Goal: Transaction & Acquisition: Purchase product/service

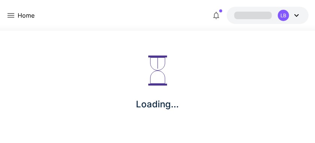
click at [14, 15] on icon at bounding box center [10, 15] width 9 height 9
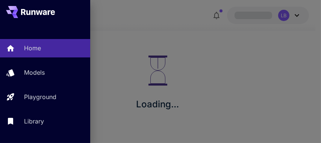
click at [283, 19] on div at bounding box center [160, 71] width 321 height 143
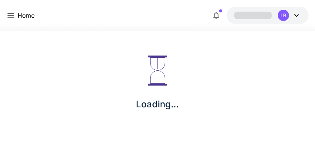
click at [283, 19] on div "LB" at bounding box center [283, 15] width 11 height 11
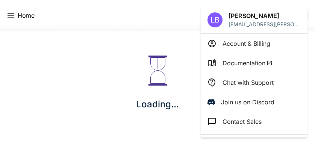
click at [228, 46] on p "Account & Billing" at bounding box center [246, 43] width 48 height 9
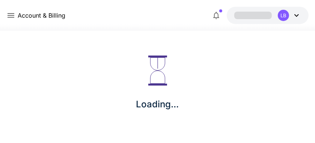
click at [111, 17] on div "Account & Billing LB" at bounding box center [157, 15] width 303 height 17
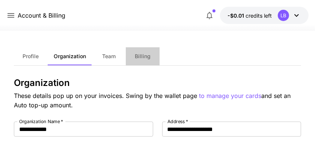
click at [142, 58] on span "Billing" at bounding box center [143, 56] width 16 height 7
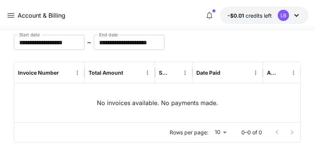
scroll to position [28, 0]
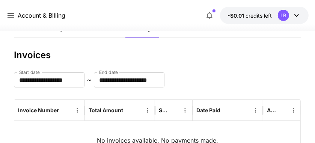
click at [295, 17] on icon at bounding box center [296, 15] width 9 height 9
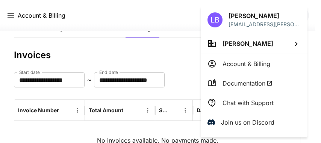
click at [267, 61] on p "Account & Billing" at bounding box center [246, 63] width 48 height 9
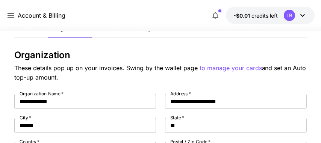
type input "**********"
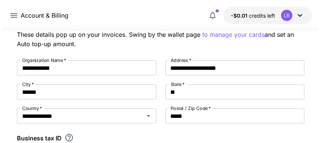
scroll to position [24, 0]
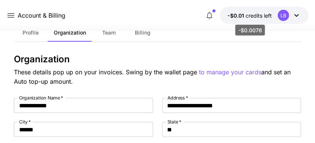
click at [263, 17] on span "credits left" at bounding box center [259, 15] width 26 height 6
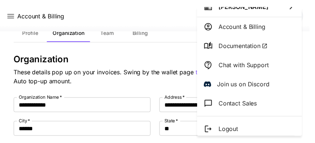
scroll to position [40, 0]
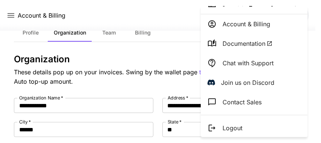
click at [250, 26] on p "Account & Billing" at bounding box center [246, 24] width 48 height 9
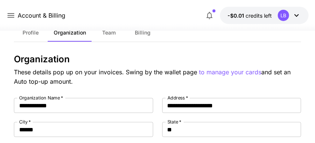
click at [300, 15] on icon at bounding box center [296, 15] width 9 height 9
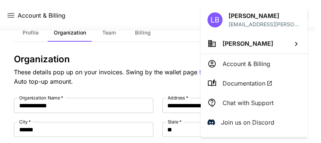
click at [171, 59] on div at bounding box center [160, 71] width 321 height 143
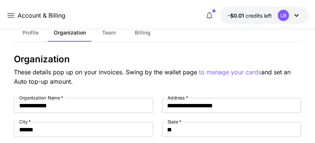
click at [33, 32] on span "Profile" at bounding box center [31, 32] width 16 height 7
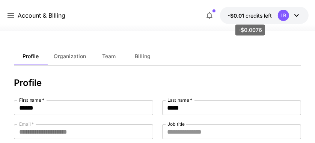
click at [230, 19] on p "-$0.01 credits left" at bounding box center [250, 16] width 44 height 8
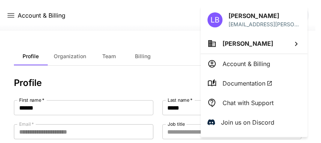
click at [238, 63] on p "Account & Billing" at bounding box center [246, 63] width 48 height 9
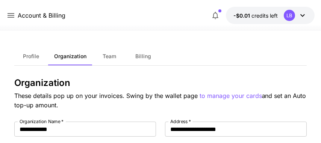
type input "**********"
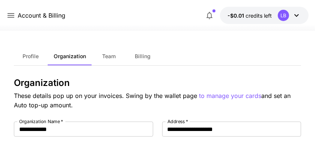
scroll to position [38, 0]
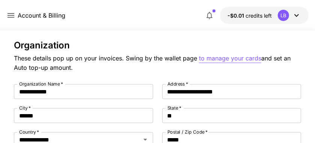
click at [224, 57] on p "to manage your cards" at bounding box center [230, 58] width 62 height 9
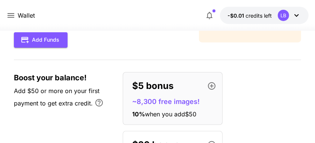
scroll to position [30, 0]
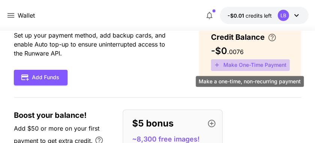
click at [229, 64] on button "Make One-Time Payment" at bounding box center [250, 65] width 79 height 12
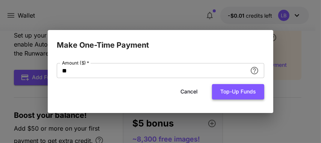
click at [227, 89] on button "Top-up funds" at bounding box center [238, 91] width 52 height 15
